Goal: Task Accomplishment & Management: Use online tool/utility

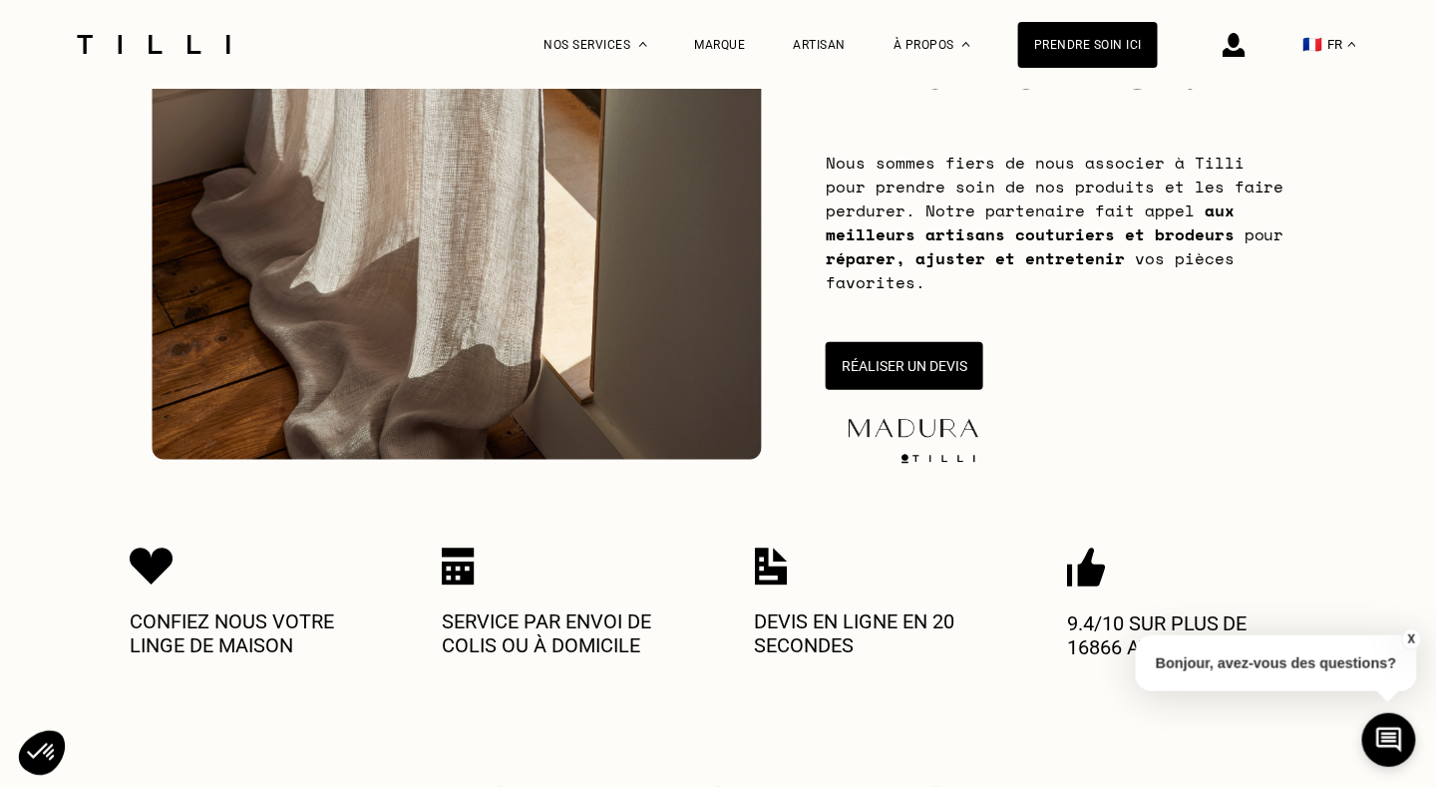
scroll to position [312, 0]
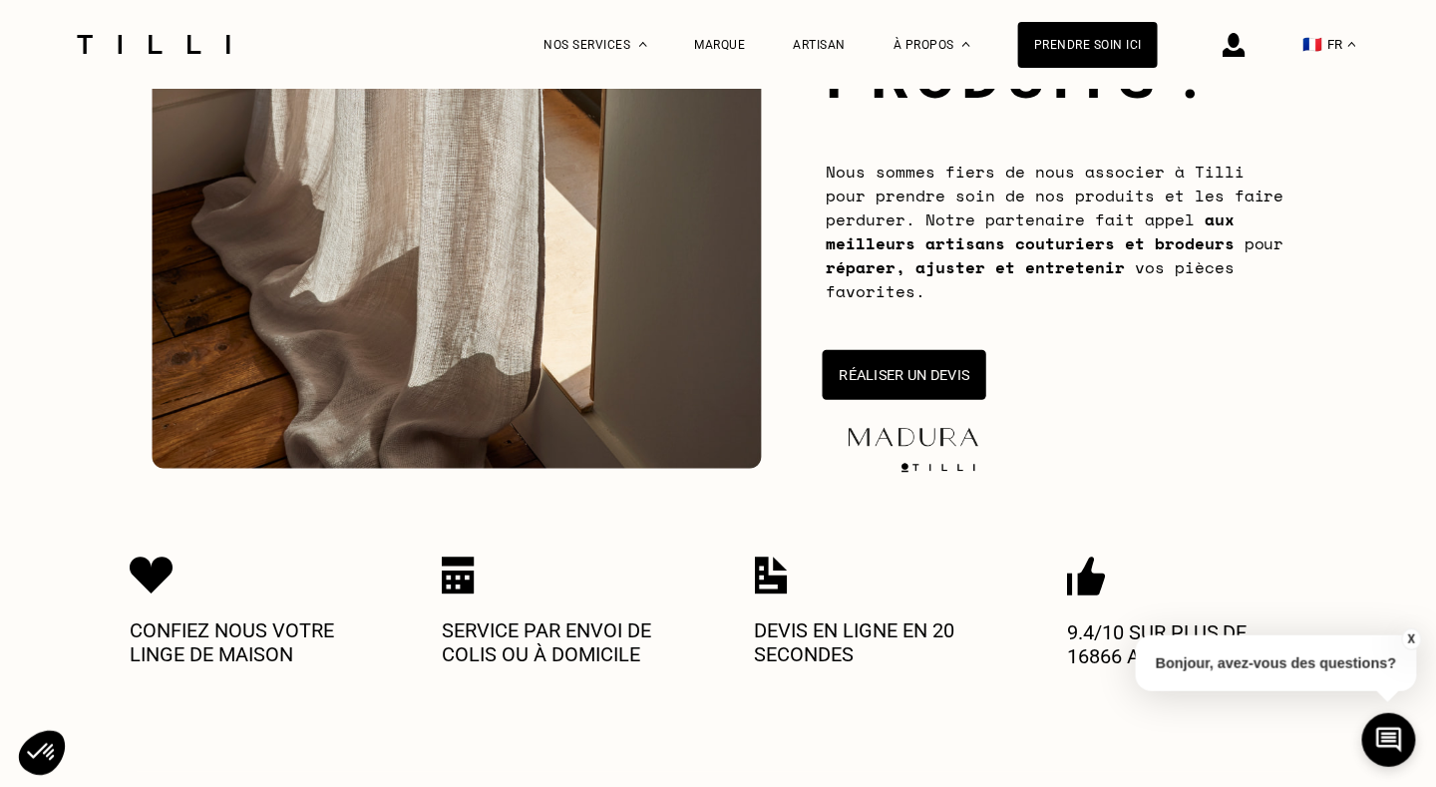
click at [940, 378] on button "Réaliser un devis" at bounding box center [905, 375] width 164 height 50
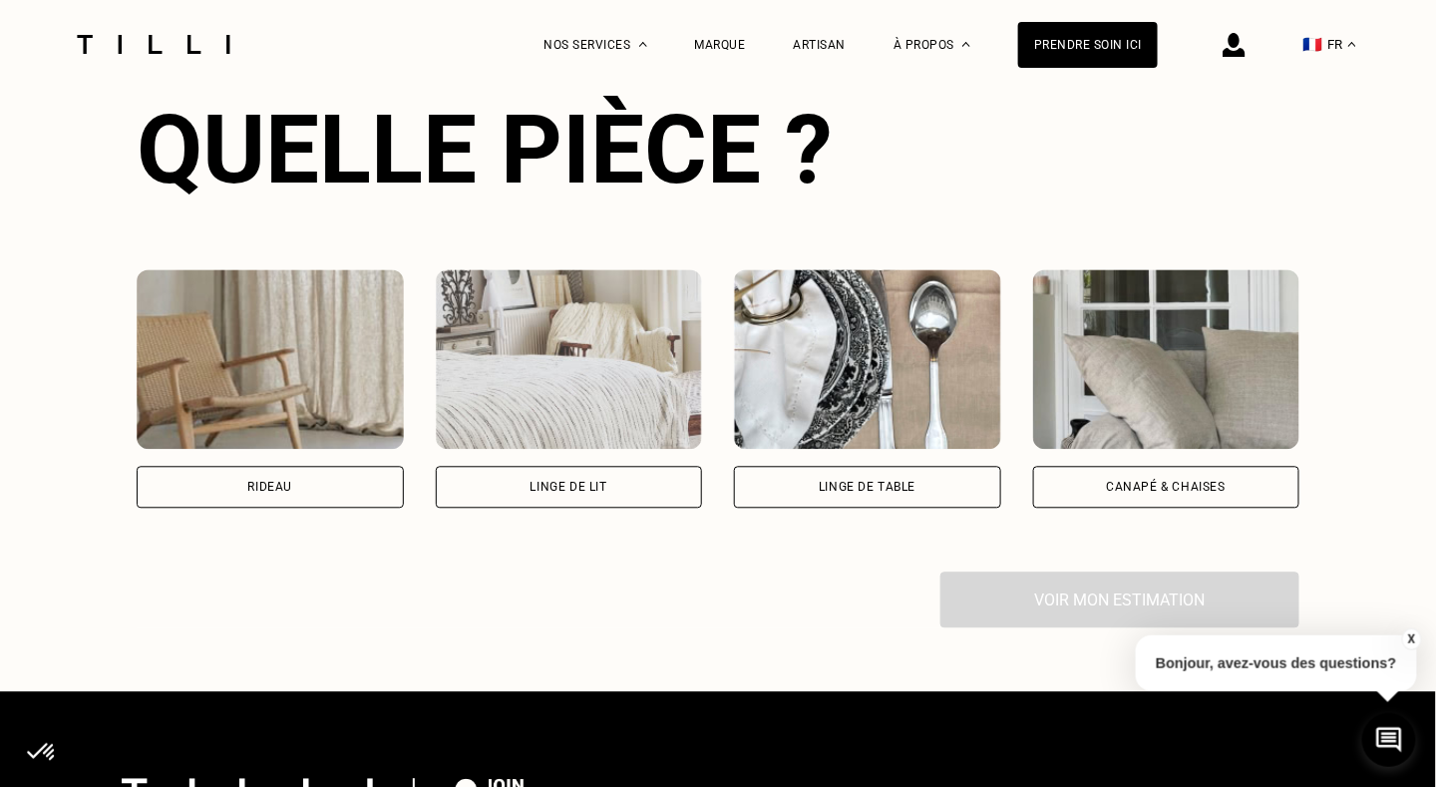
scroll to position [1299, 0]
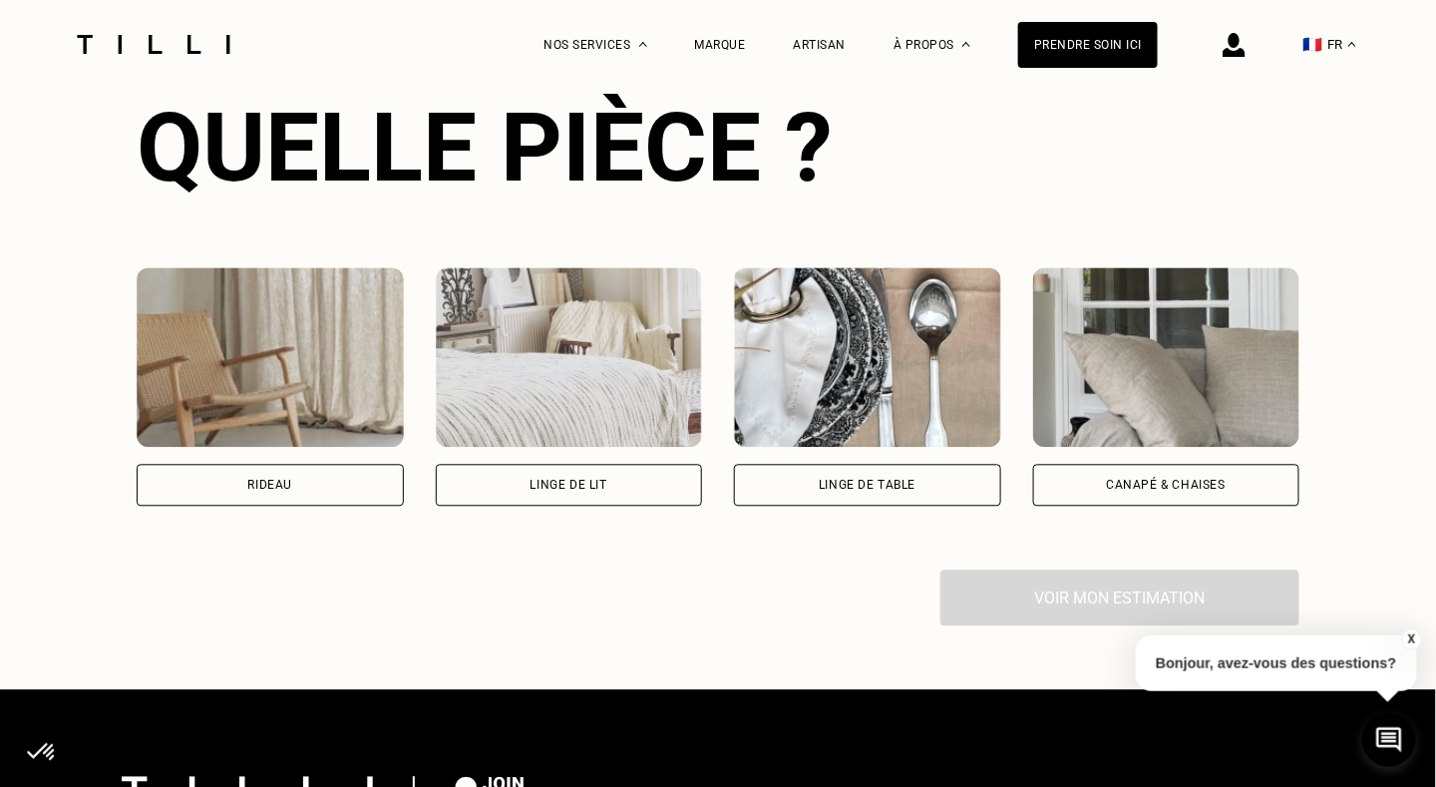
click at [352, 370] on img at bounding box center [270, 357] width 267 height 180
select select "FR"
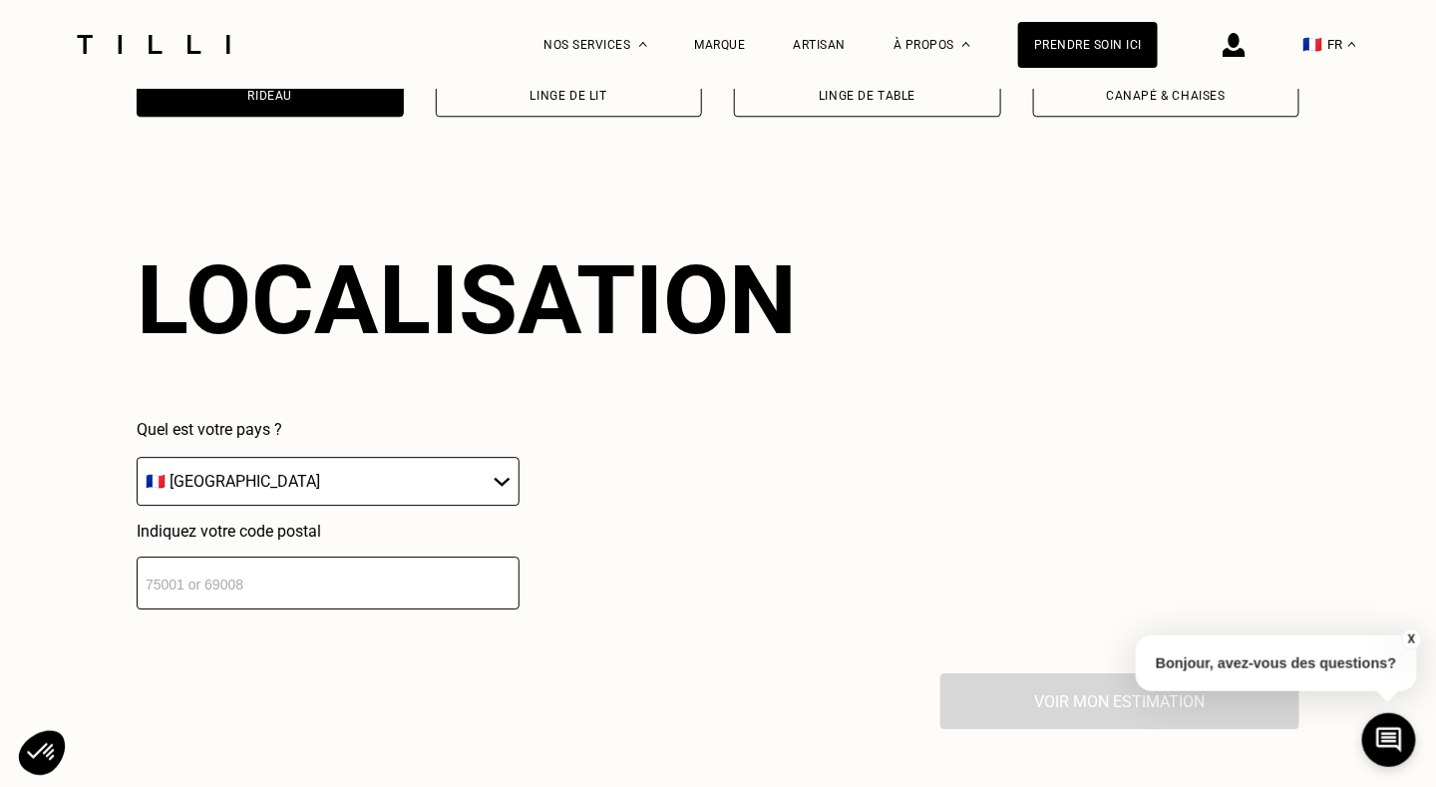
scroll to position [1746, 0]
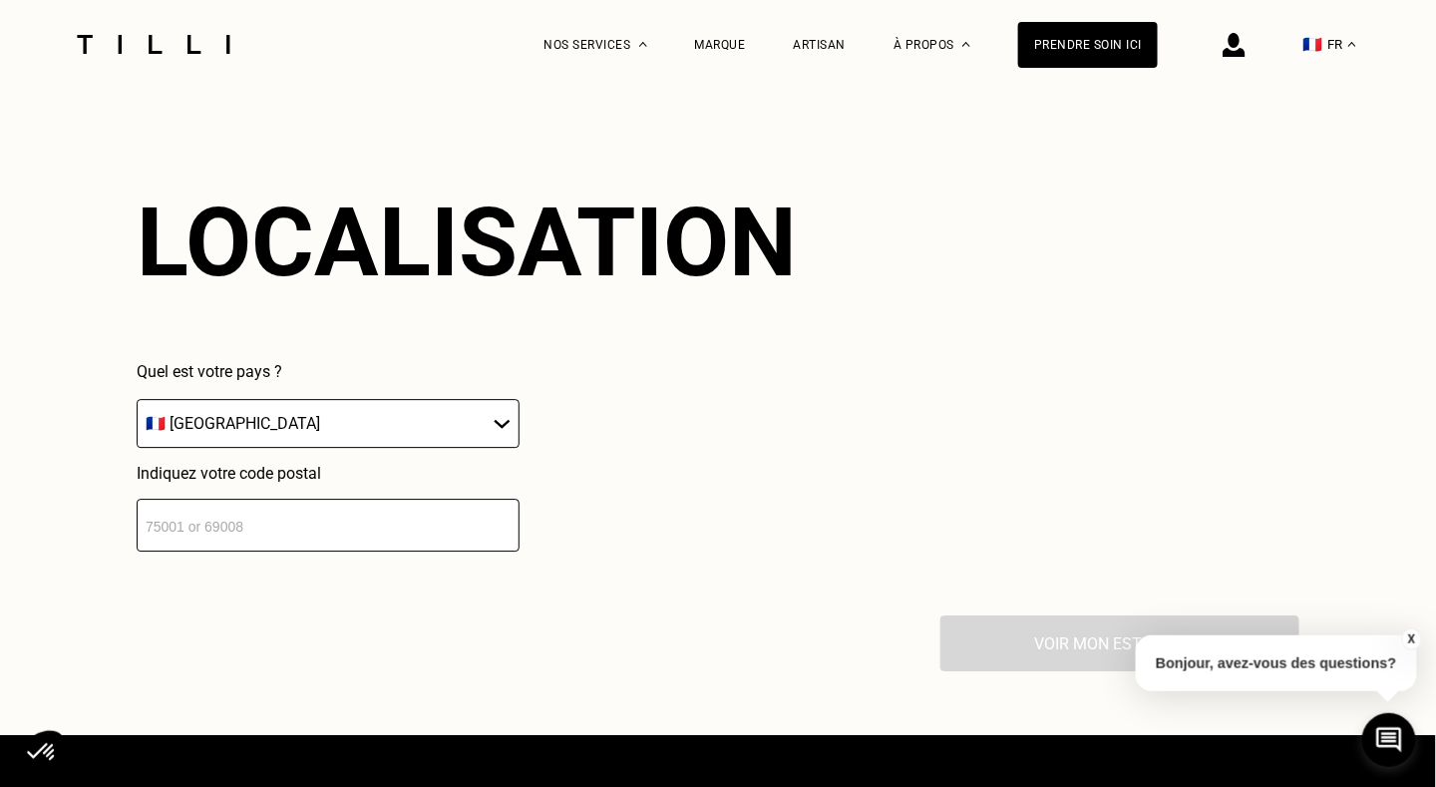
click at [435, 421] on select "🇩🇪 [GEOGRAPHIC_DATA] 🇦🇹 [GEOGRAPHIC_DATA] 🇧🇪 [GEOGRAPHIC_DATA] 🇧🇬 Bulgarie 🇨🇾 C…" at bounding box center [328, 423] width 383 height 49
click at [585, 441] on div "Quel est votre pays ? 🇩🇪 [GEOGRAPHIC_DATA] 🇦🇹 [GEOGRAPHIC_DATA] 🇧🇪 [GEOGRAPHIC_…" at bounding box center [467, 457] width 660 height 190
click at [420, 526] on input "number" at bounding box center [328, 525] width 383 height 53
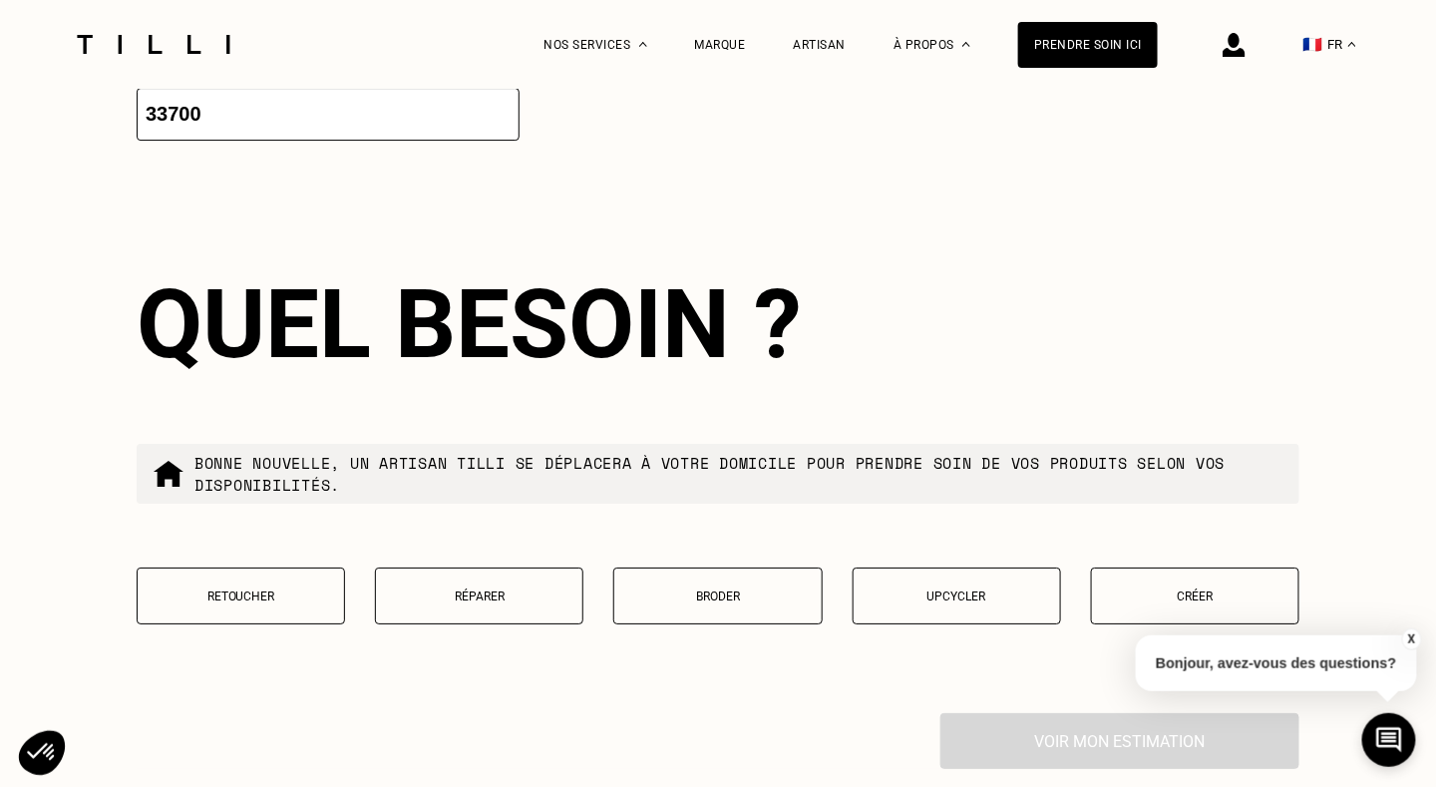
scroll to position [2242, 0]
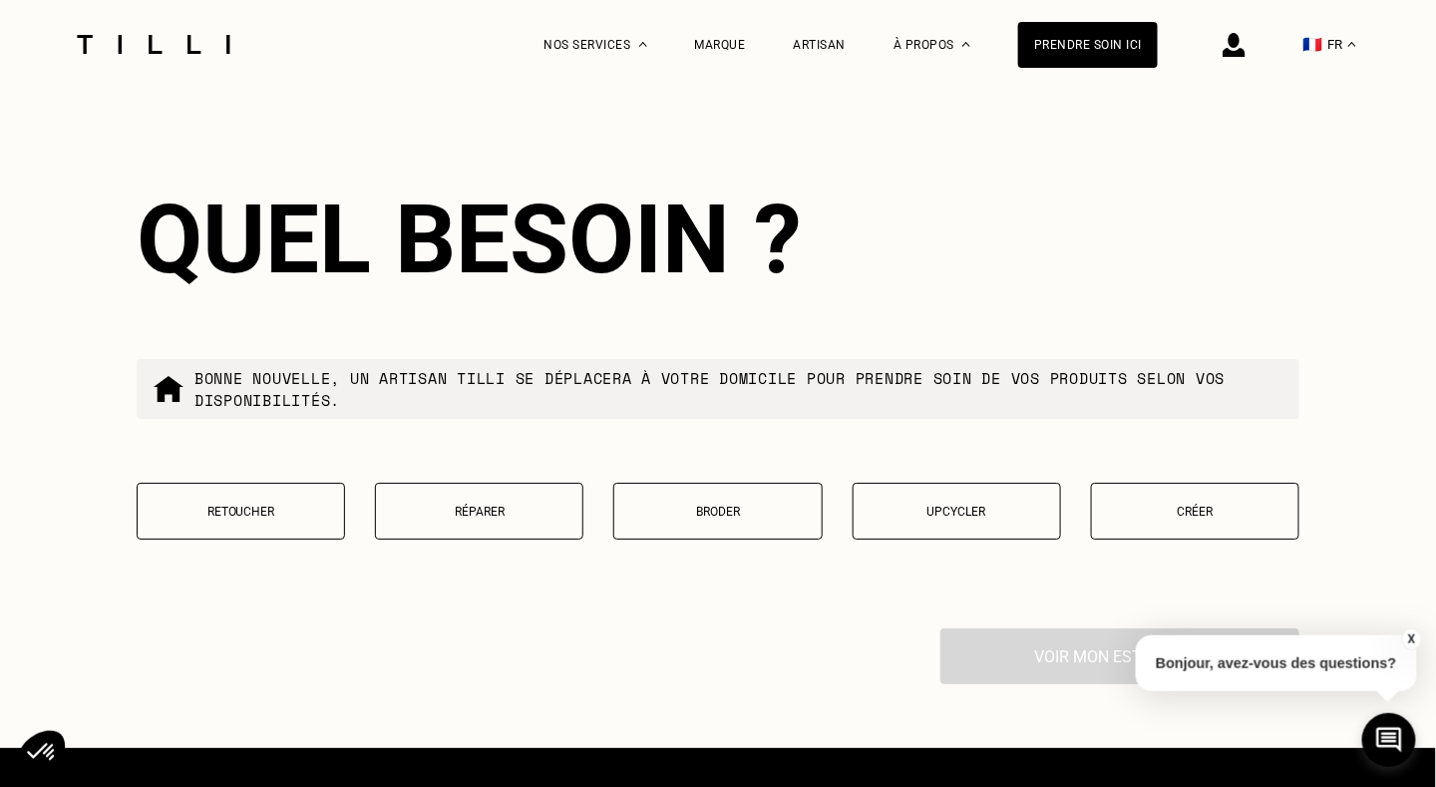
type input "33700"
click at [1201, 519] on p "Créer" at bounding box center [1195, 512] width 187 height 14
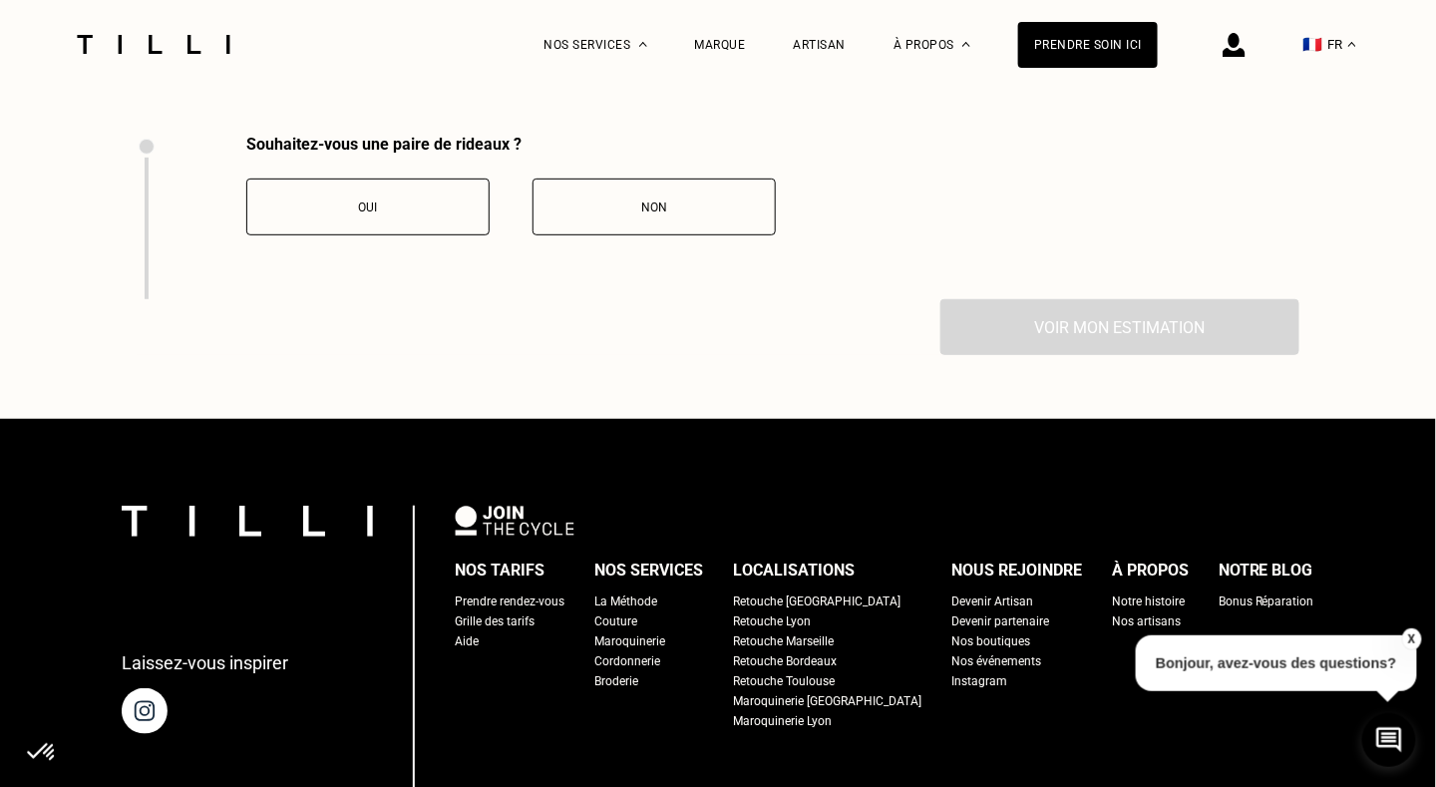
scroll to position [2753, 0]
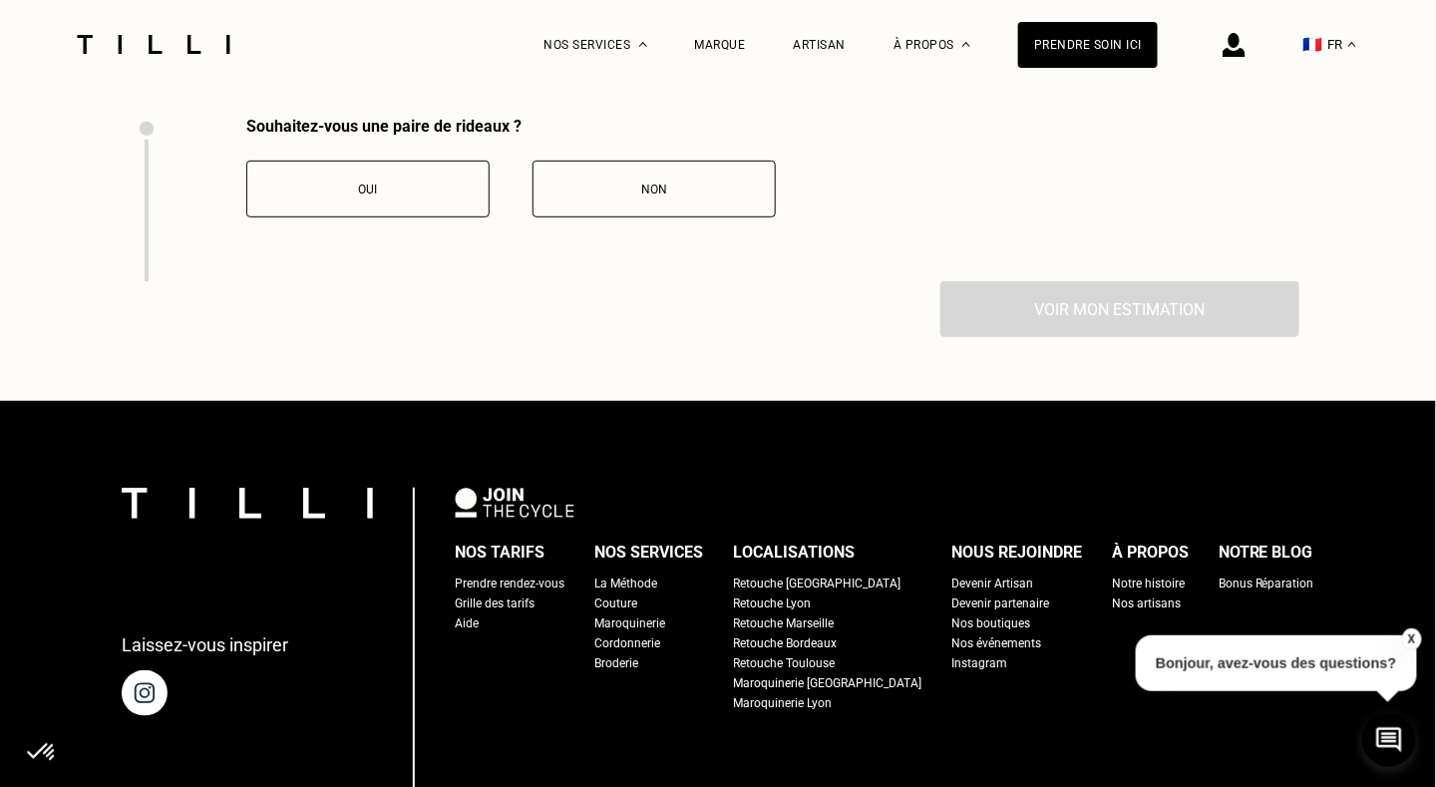
click at [587, 197] on div "Non" at bounding box center [654, 190] width 221 height 14
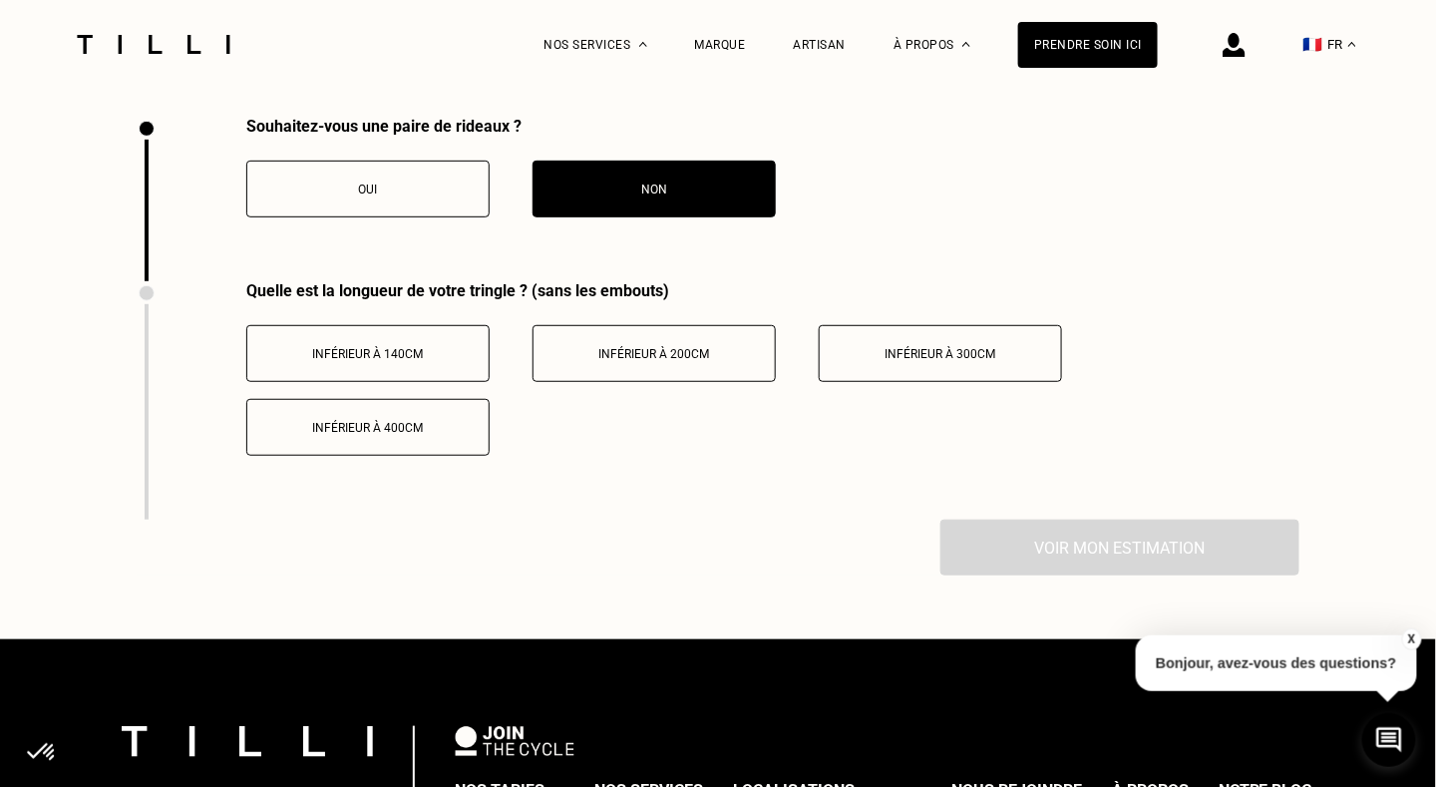
click at [435, 361] on div "Inférieur à 140cm" at bounding box center [367, 354] width 221 height 14
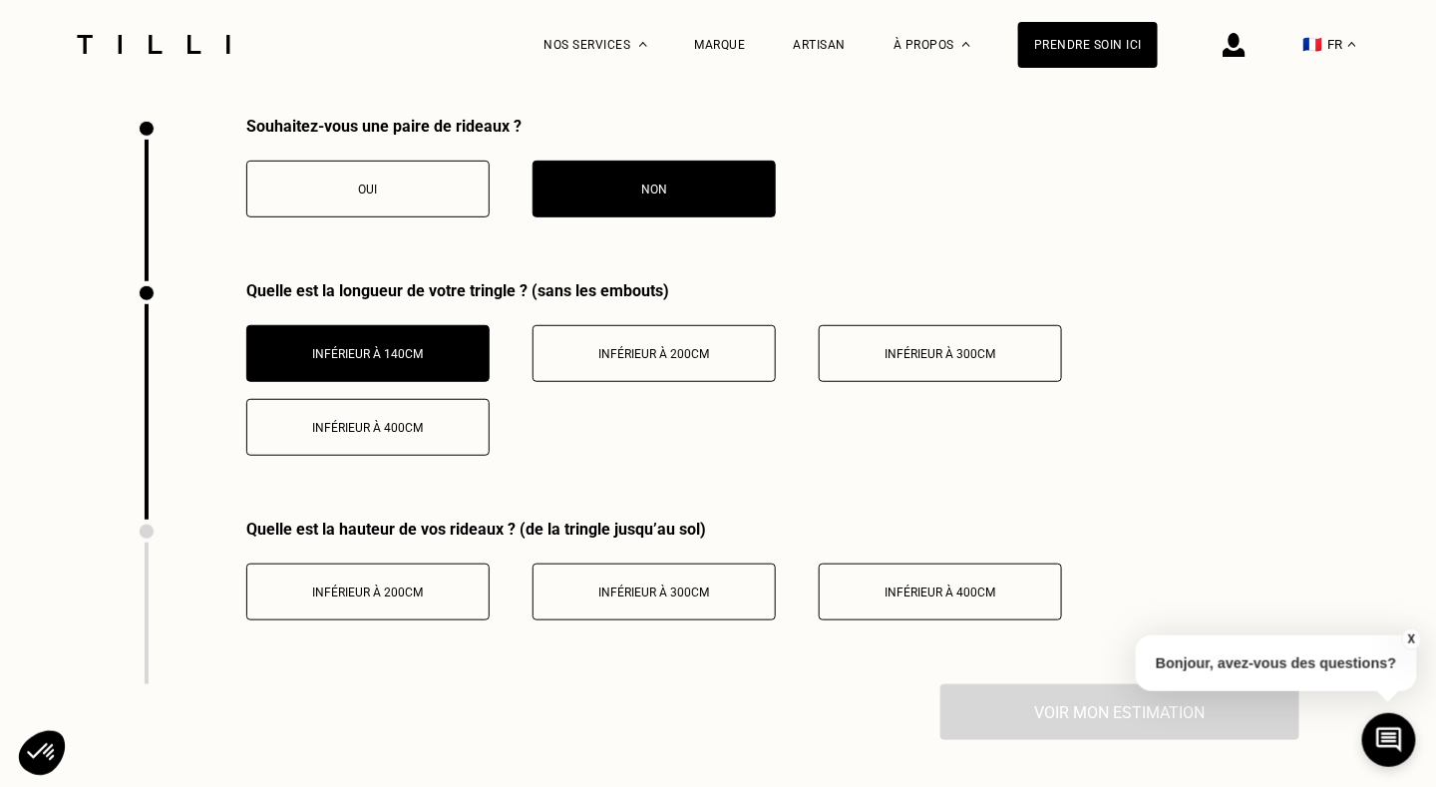
click at [629, 620] on button "Inférieur à 300cm" at bounding box center [654, 592] width 243 height 57
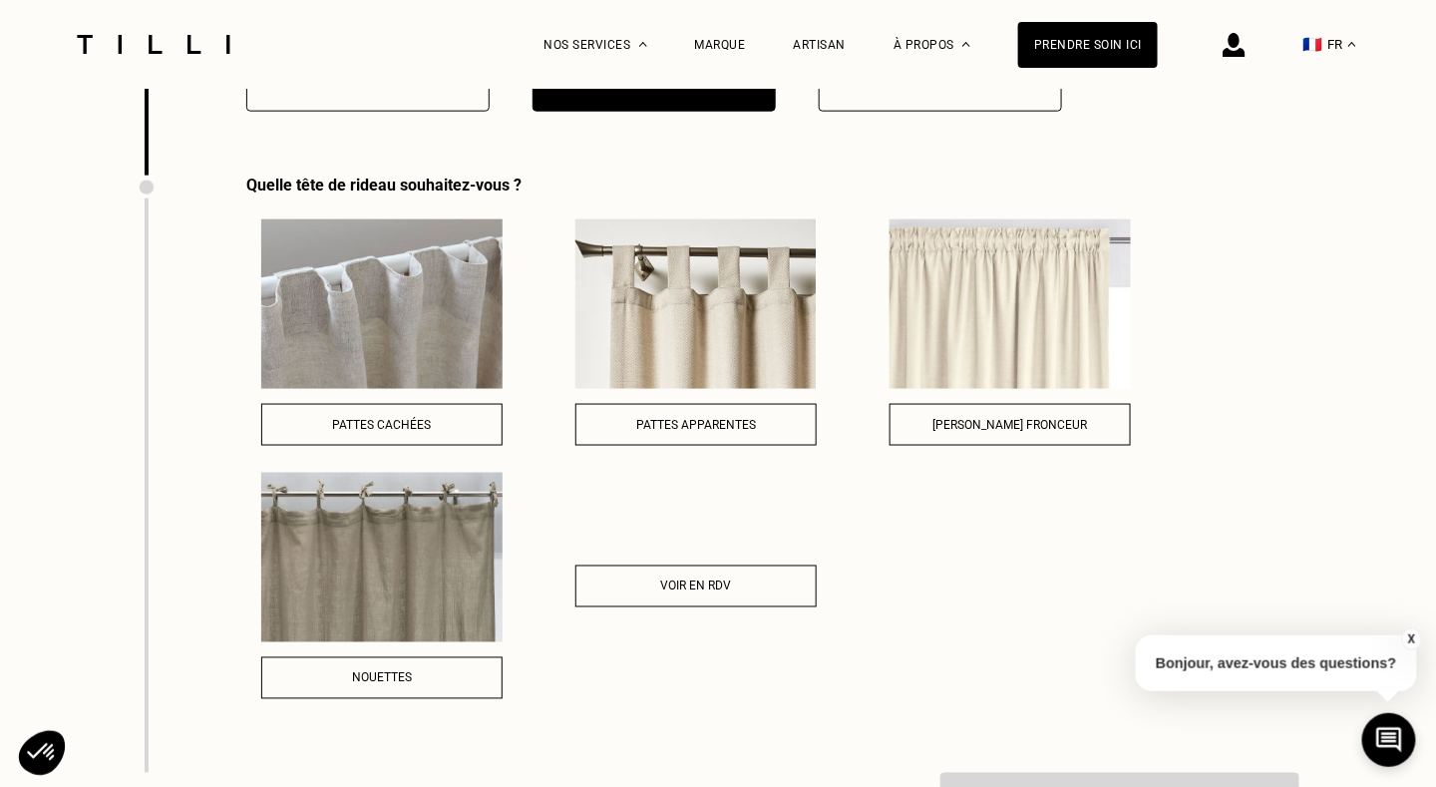
scroll to position [3277, 0]
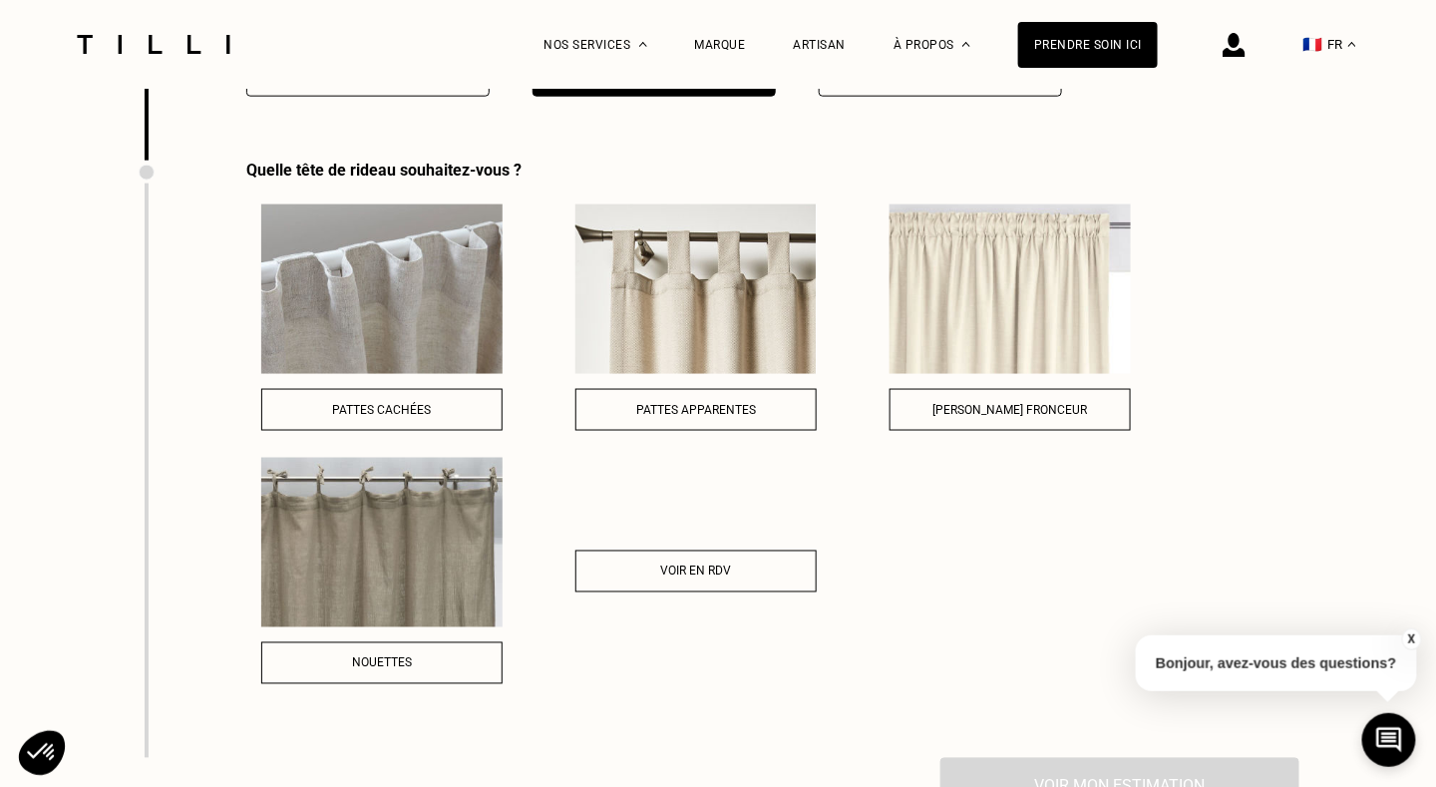
click at [457, 417] on div "Pattes cachées" at bounding box center [381, 410] width 219 height 14
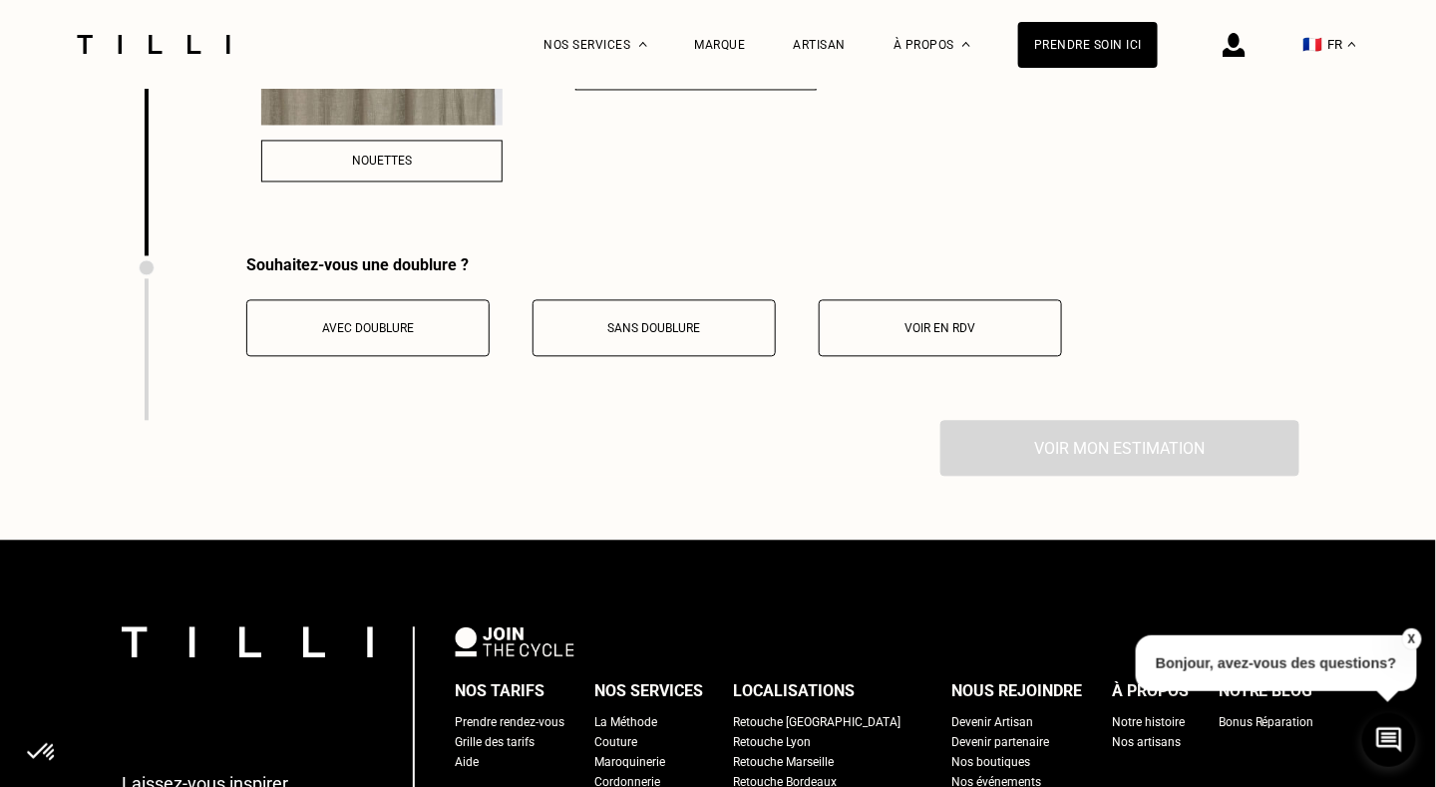
scroll to position [3803, 0]
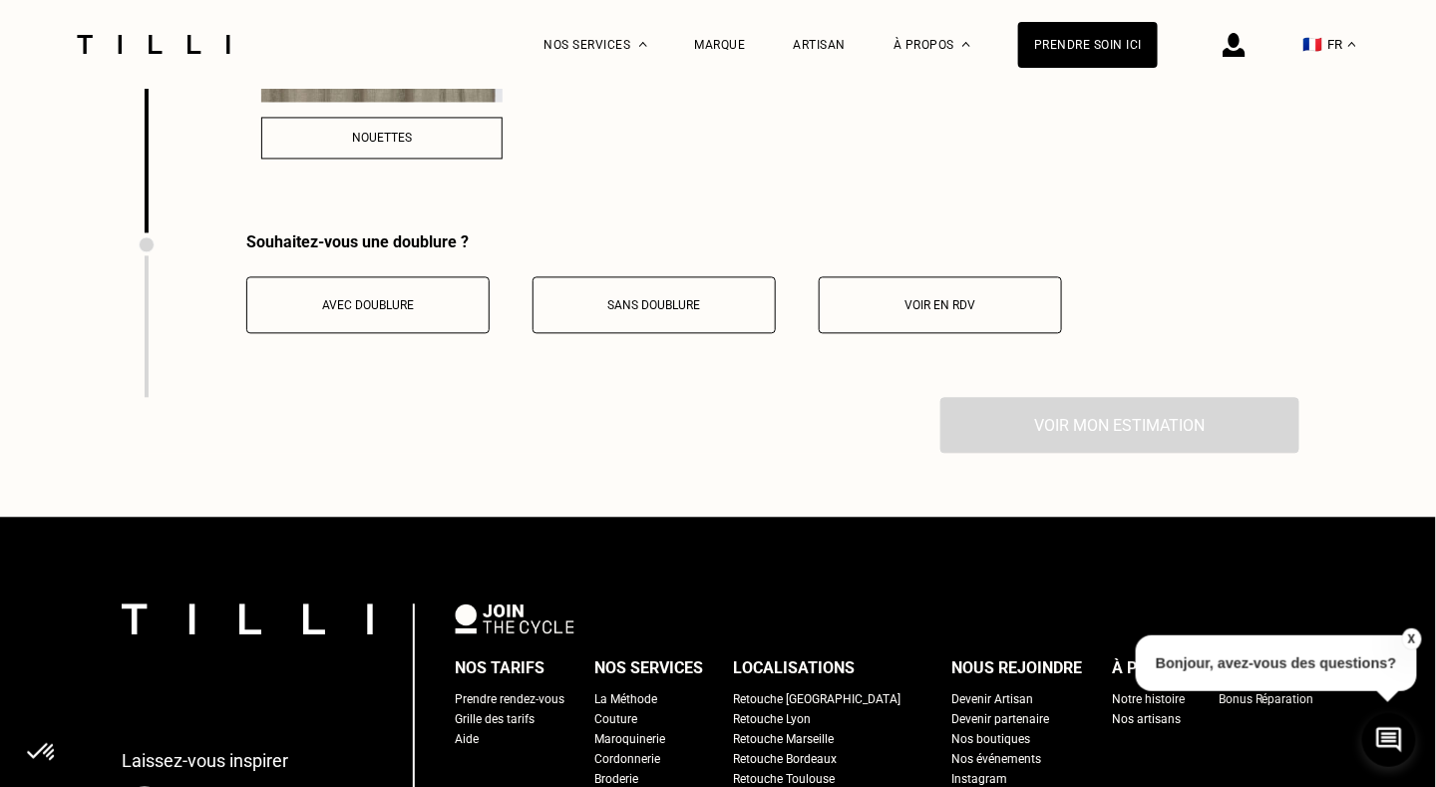
click at [746, 312] on div "Sans doublure" at bounding box center [654, 305] width 221 height 14
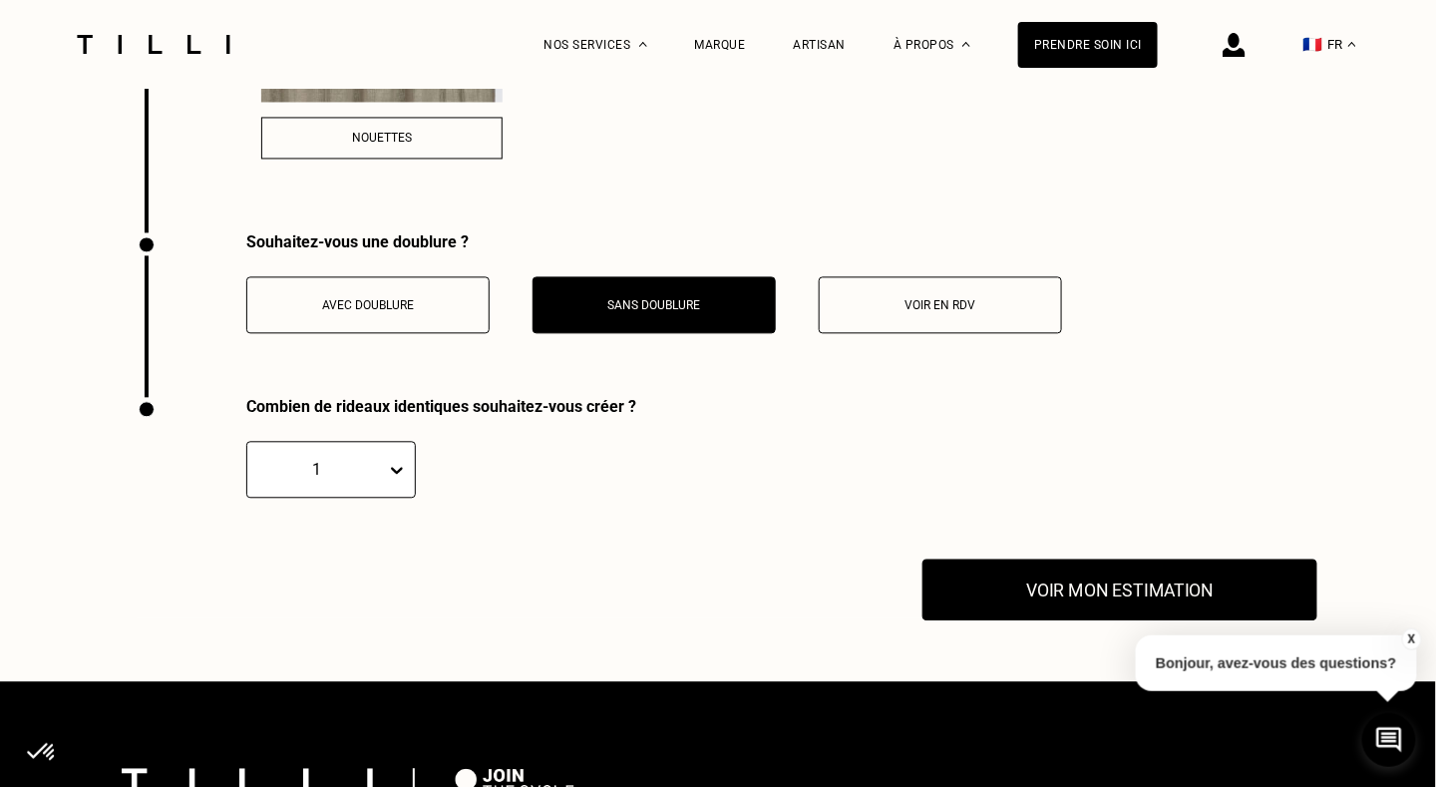
click at [1071, 607] on button "Voir mon estimation" at bounding box center [1120, 590] width 395 height 62
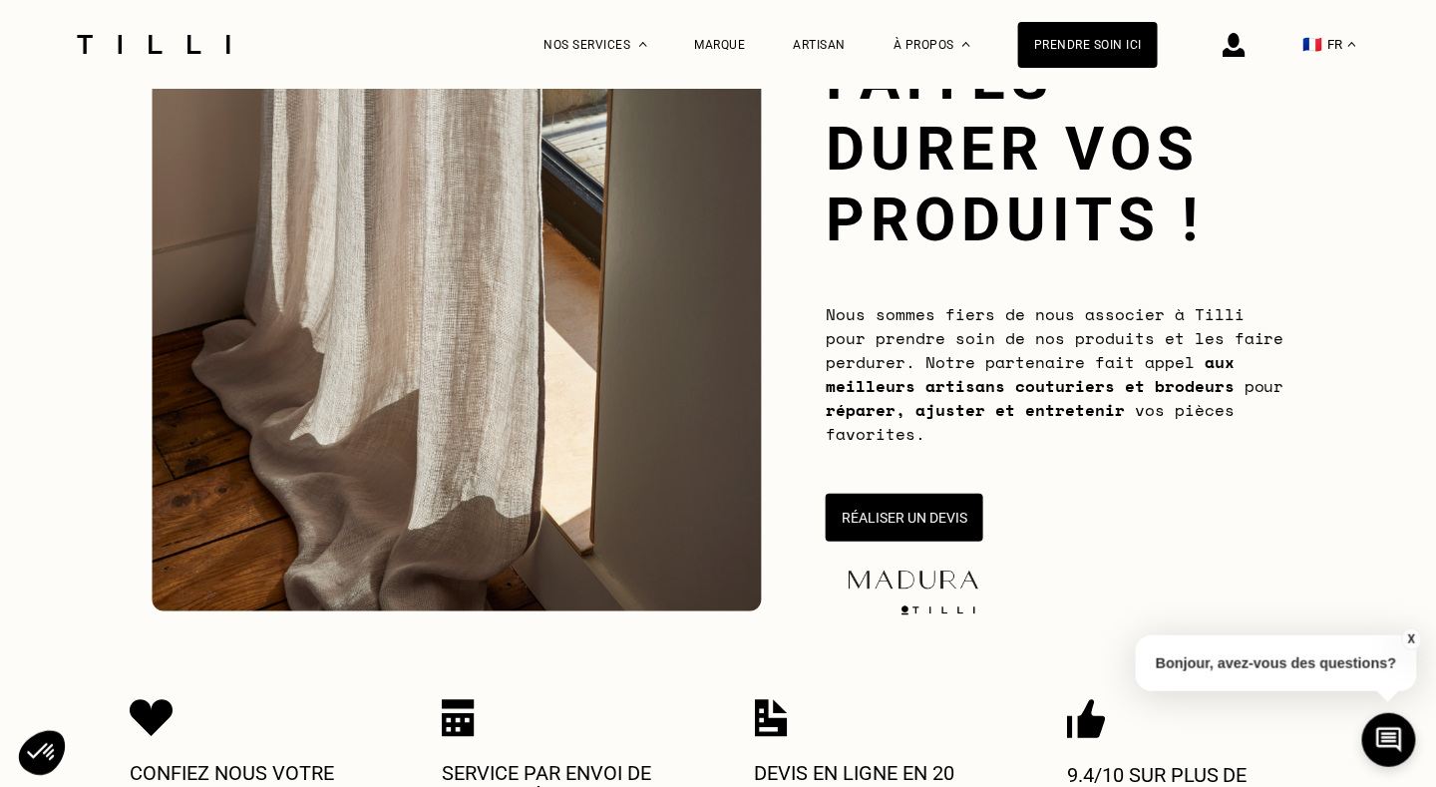
scroll to position [0, 0]
